Goal: Information Seeking & Learning: Learn about a topic

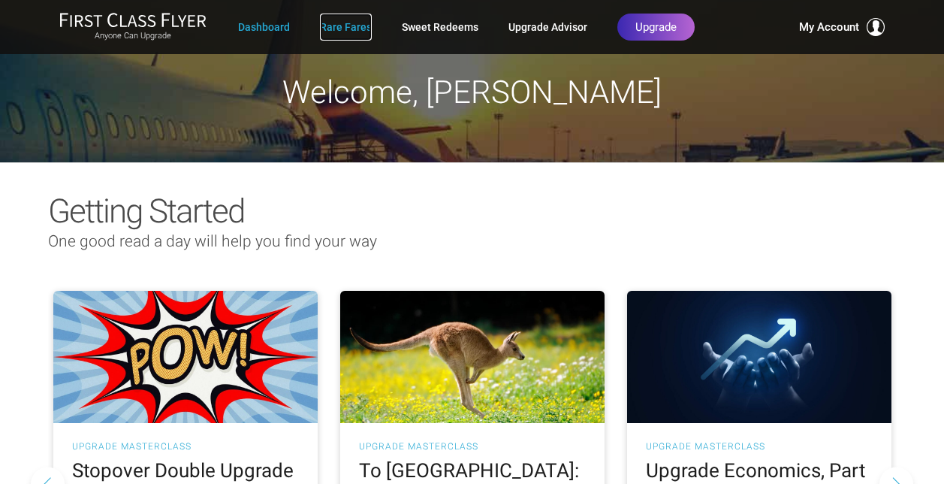
click at [358, 23] on link "Rare Fares" at bounding box center [346, 27] width 52 height 27
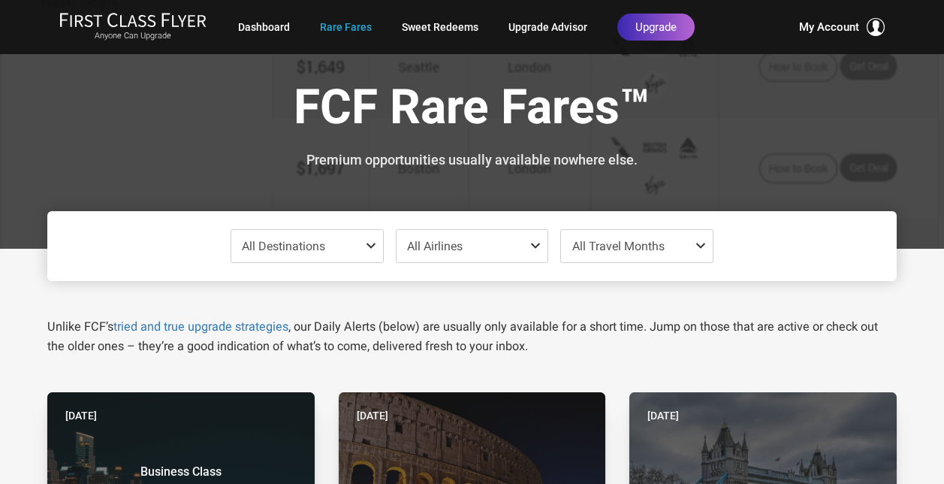
click at [590, 248] on span "All Travel Months" at bounding box center [618, 246] width 92 height 14
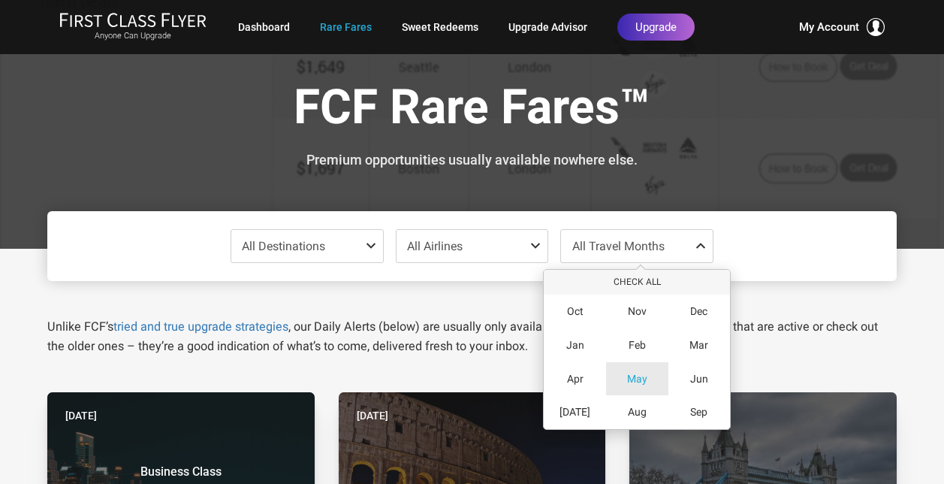
click at [627, 380] on span "May" at bounding box center [637, 379] width 20 height 13
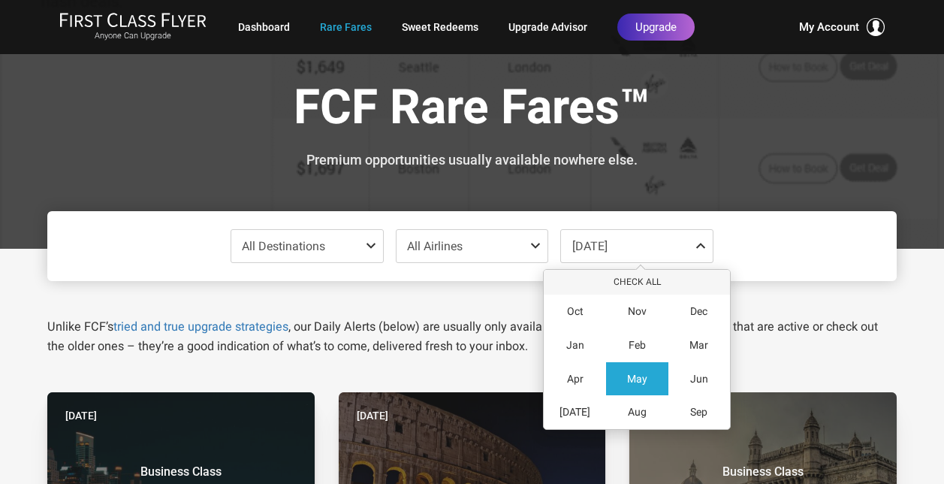
click at [304, 250] on span "All Destinations" at bounding box center [283, 246] width 83 height 14
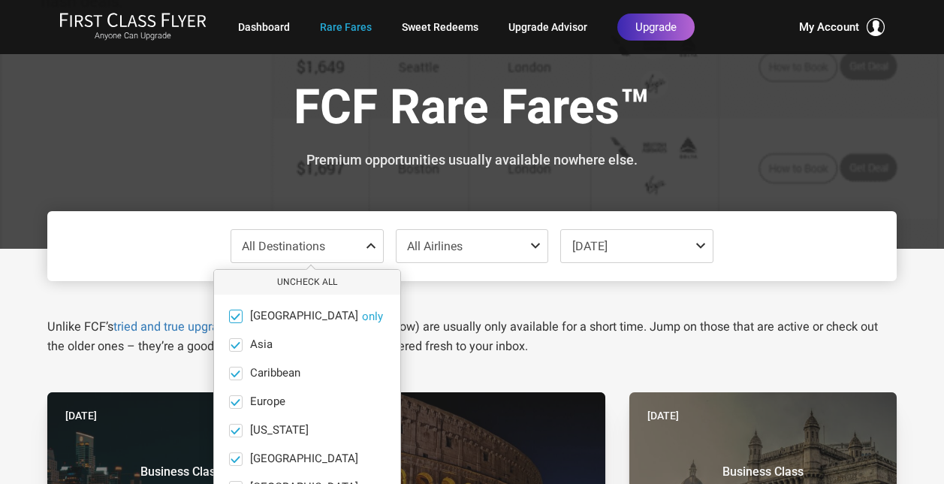
click at [237, 317] on span at bounding box center [235, 315] width 11 height 11
click at [0, 0] on input "Africa only" at bounding box center [0, 0] width 0 height 0
click at [239, 343] on span at bounding box center [235, 344] width 11 height 11
click at [0, 0] on input "Asia only" at bounding box center [0, 0] width 0 height 0
click at [238, 370] on span at bounding box center [235, 372] width 11 height 11
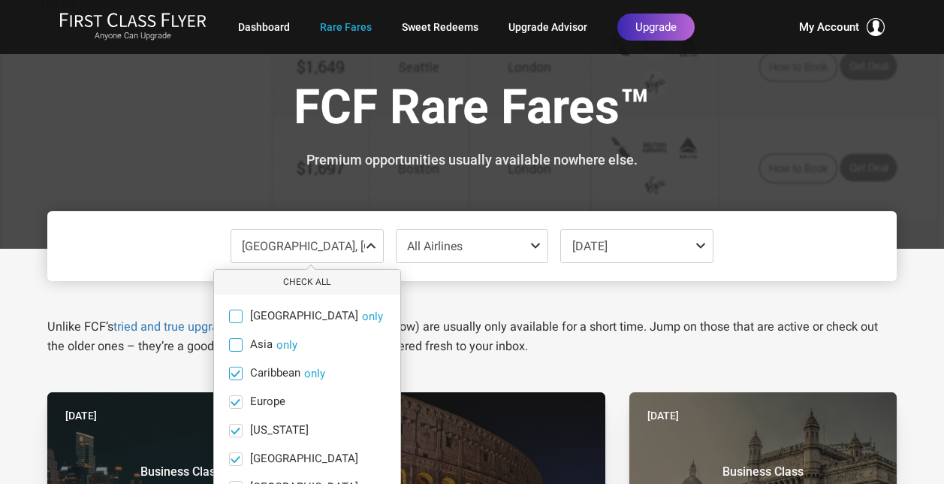
click at [0, 0] on input "Caribbean only" at bounding box center [0, 0] width 0 height 0
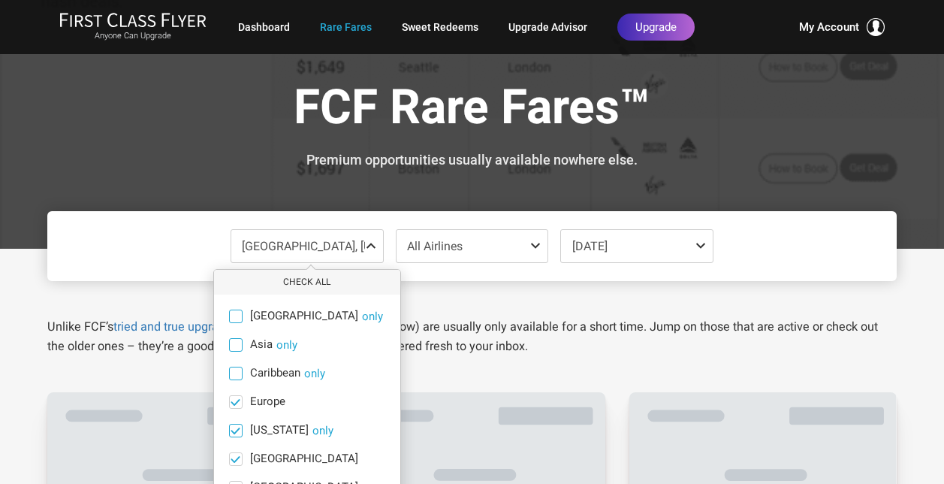
click at [236, 427] on span at bounding box center [235, 429] width 11 height 11
click at [0, 0] on input "Hawaii only" at bounding box center [0, 0] width 0 height 0
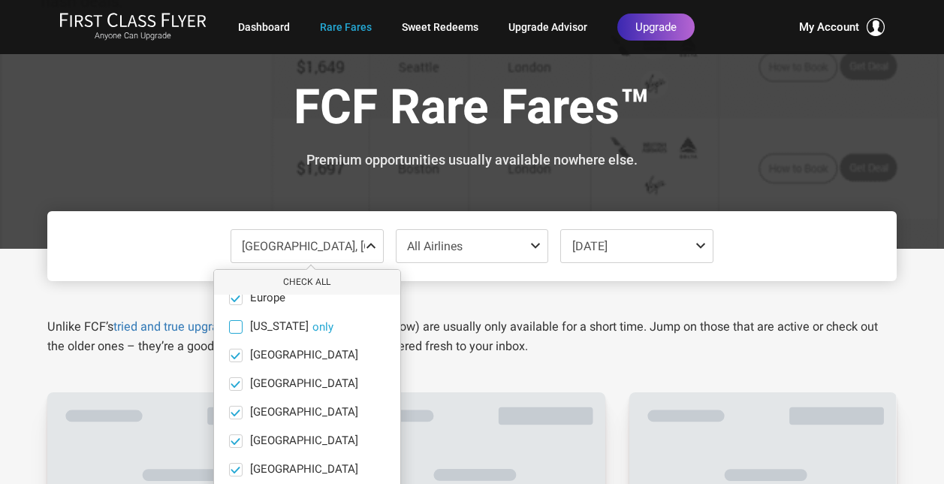
scroll to position [103, 0]
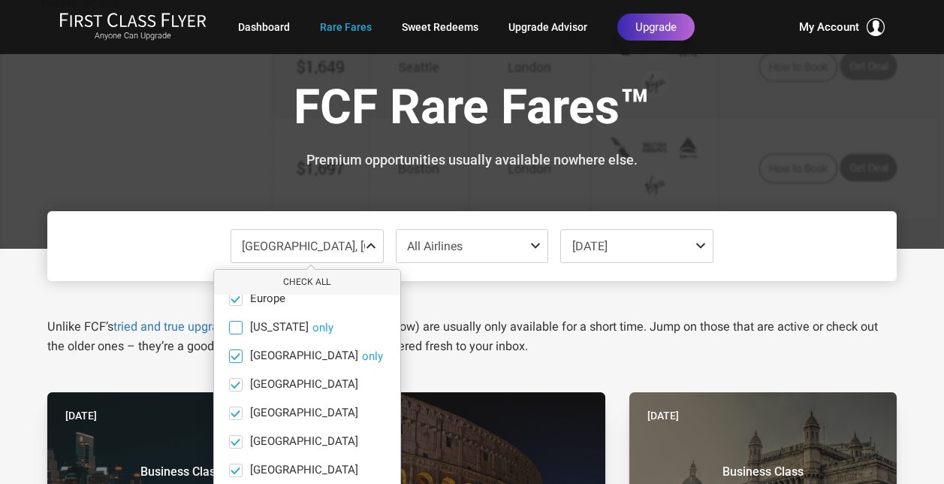
click at [234, 357] on span at bounding box center [235, 355] width 11 height 11
click at [0, 0] on input "India only" at bounding box center [0, 0] width 0 height 0
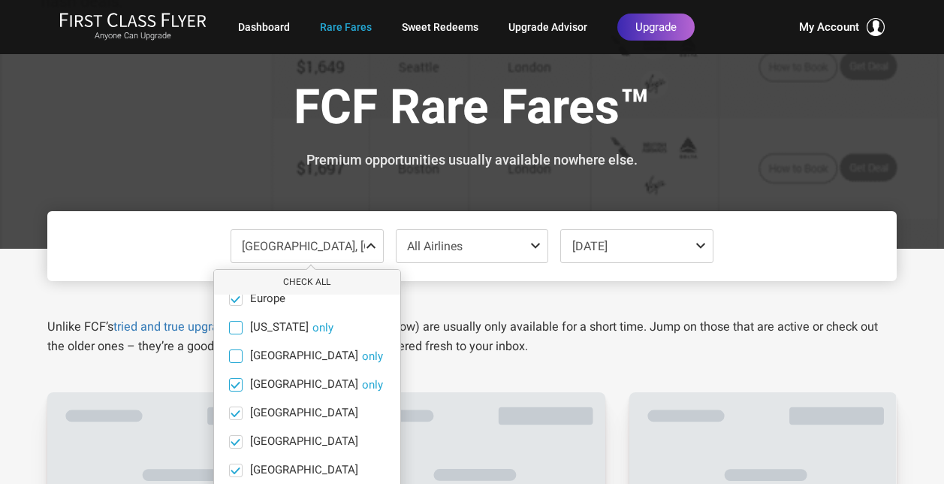
click at [240, 384] on span at bounding box center [235, 384] width 11 height 11
click at [0, 0] on input "Mexico only" at bounding box center [0, 0] width 0 height 0
click at [243, 415] on label "Middle East only" at bounding box center [307, 413] width 186 height 14
click at [0, 0] on input "Middle East only" at bounding box center [0, 0] width 0 height 0
click at [234, 442] on span at bounding box center [235, 441] width 11 height 11
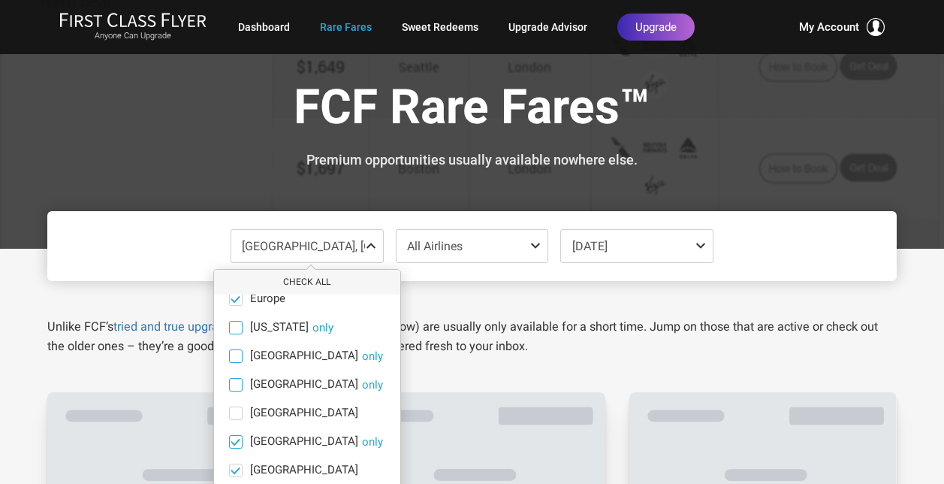
click at [0, 0] on input "North America only" at bounding box center [0, 0] width 0 height 0
click at [241, 470] on span at bounding box center [235, 469] width 11 height 11
click at [0, 0] on input "South America only" at bounding box center [0, 0] width 0 height 0
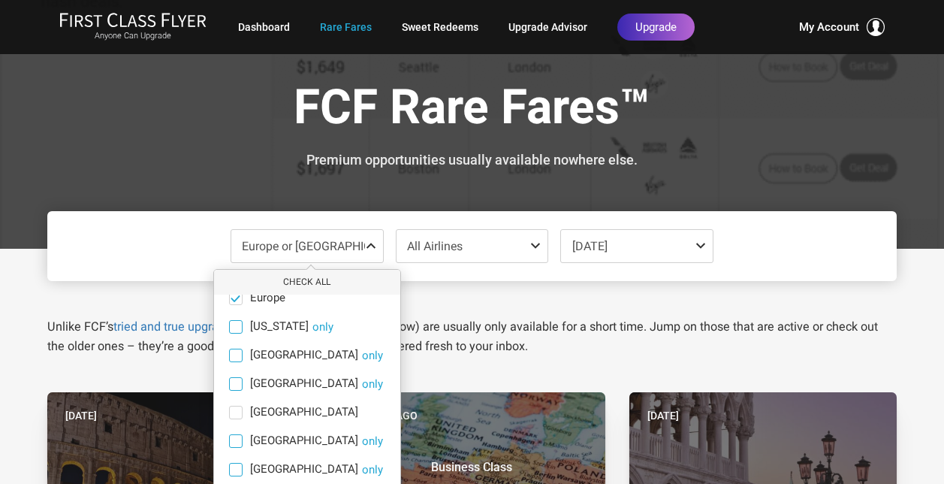
scroll to position [104, 0]
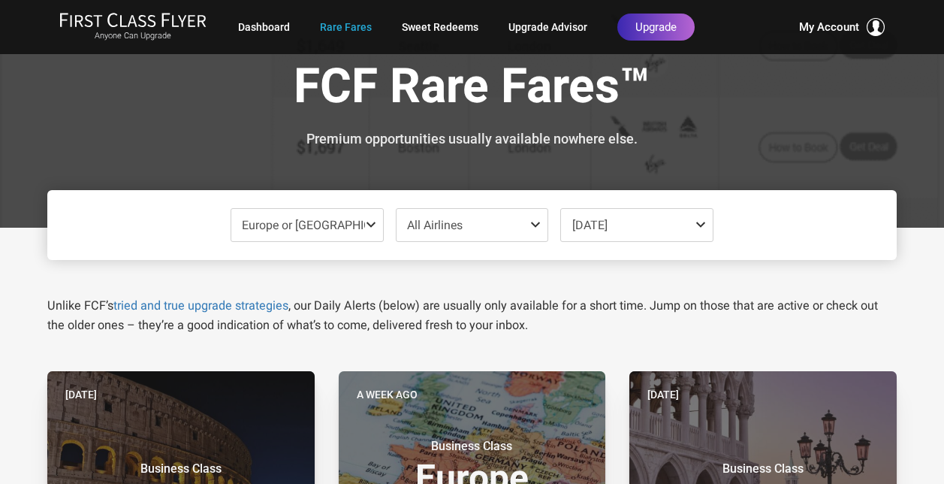
scroll to position [20, 0]
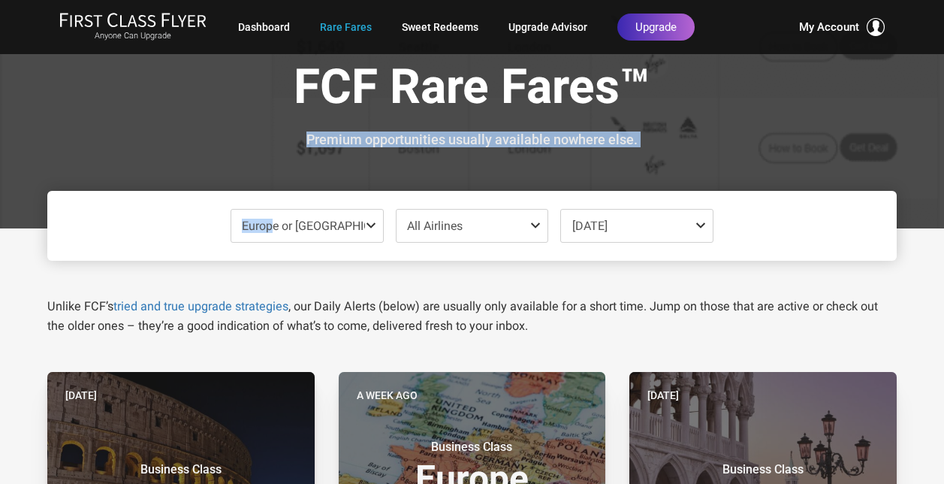
drag, startPoint x: 249, startPoint y: 187, endPoint x: 273, endPoint y: 210, distance: 33.5
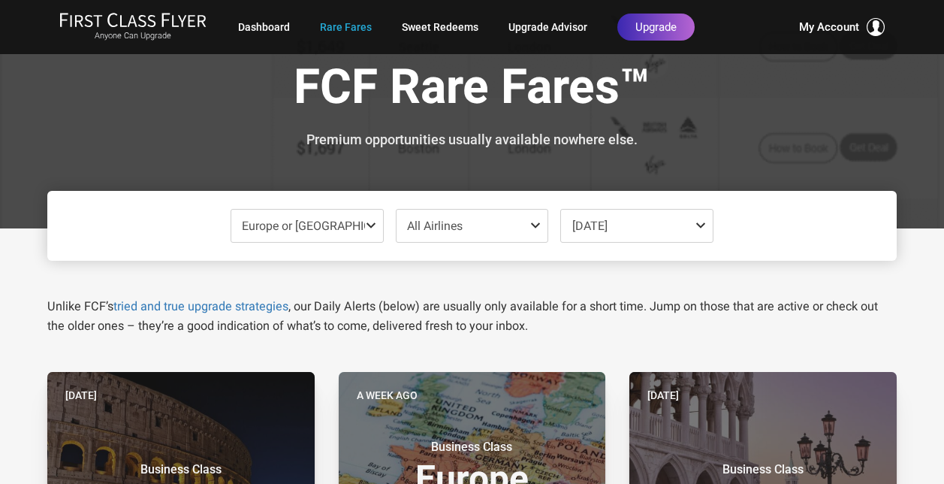
drag, startPoint x: 273, startPoint y: 210, endPoint x: 297, endPoint y: 229, distance: 31.1
click at [297, 229] on span "Europe or South Pacific" at bounding box center [325, 226] width 167 height 14
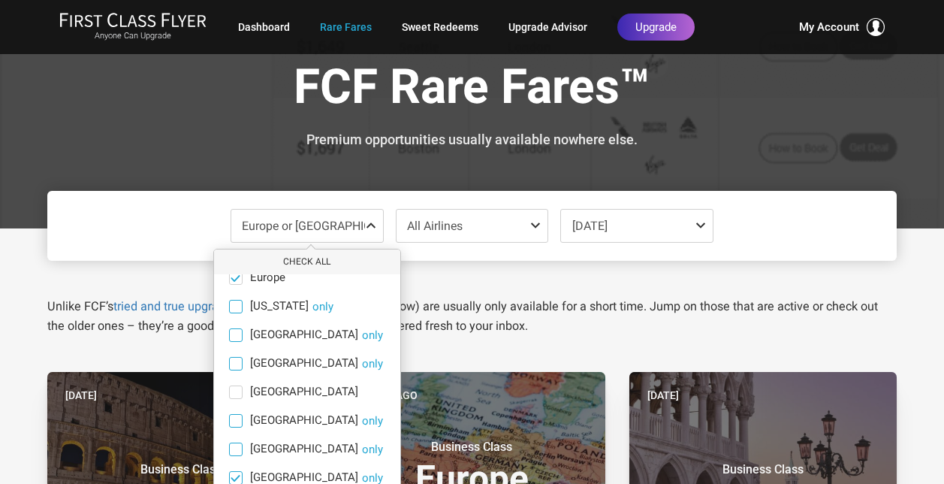
click at [237, 472] on span at bounding box center [235, 477] width 11 height 11
click at [0, 0] on input "South Pacific only" at bounding box center [0, 0] width 0 height 0
click at [795, 259] on div "Europe Check All Africa only Asia only Caribbean only Europe only Hawaii only I…" at bounding box center [471, 226] width 849 height 70
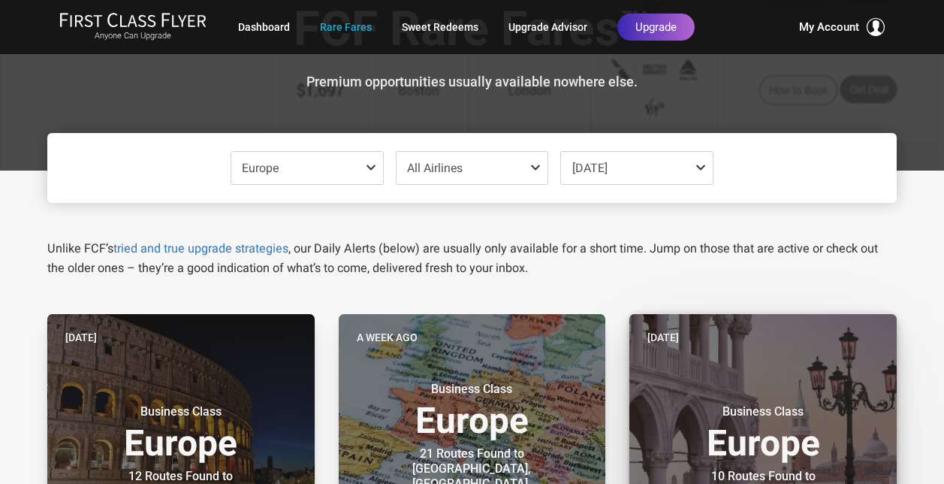
scroll to position [0, 0]
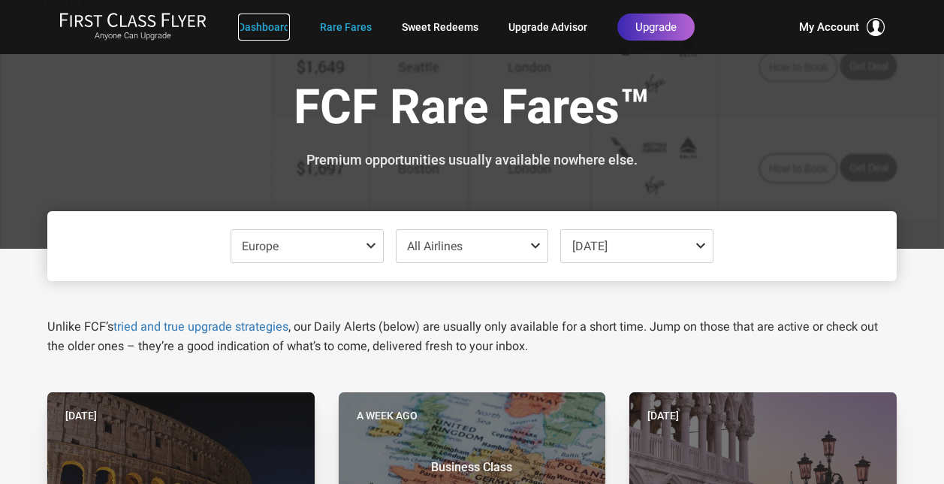
click at [258, 32] on link "Dashboard" at bounding box center [264, 27] width 52 height 27
